Goal: Navigation & Orientation: Understand site structure

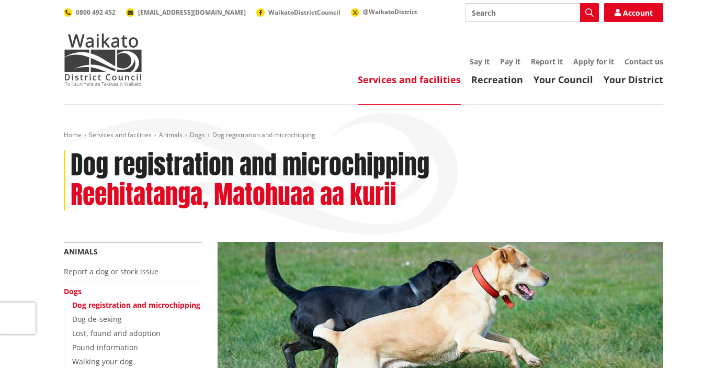
scroll to position [46, 0]
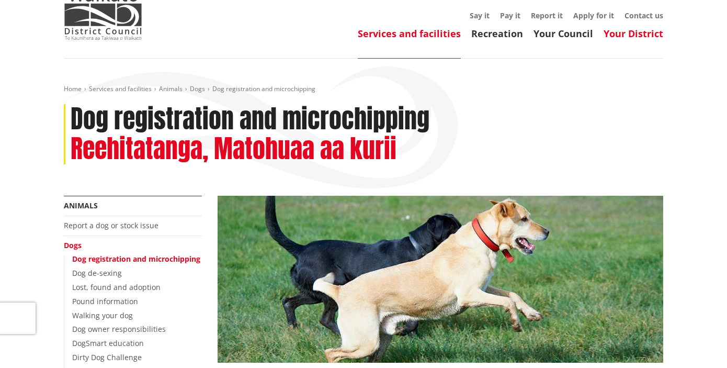
click at [622, 36] on link "Your District" at bounding box center [634, 33] width 60 height 13
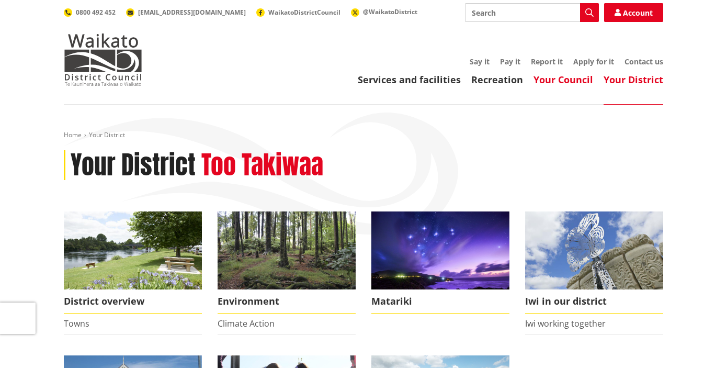
click at [569, 80] on link "Your Council" at bounding box center [563, 79] width 60 height 13
